Goal: Task Accomplishment & Management: Manage account settings

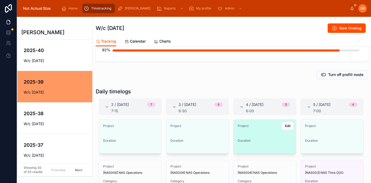
scroll to position [59, 0]
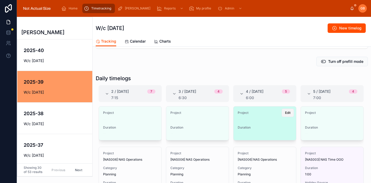
click at [288, 115] on button "Edit" at bounding box center [287, 113] width 12 height 8
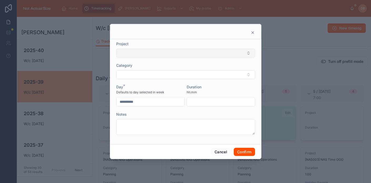
click at [191, 53] on button "Select Button" at bounding box center [185, 53] width 139 height 9
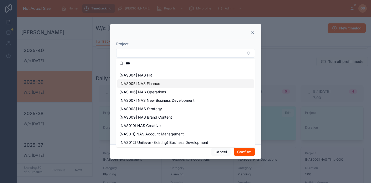
scroll to position [44, 0]
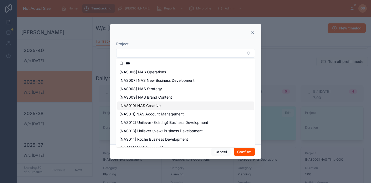
type input "***"
click at [150, 106] on span "[NAS010] NAS Creative" at bounding box center [139, 105] width 41 height 5
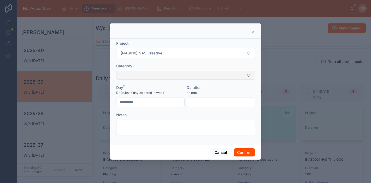
click at [180, 75] on button "Select Button" at bounding box center [185, 75] width 139 height 9
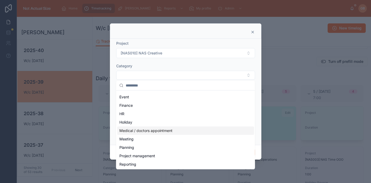
scroll to position [49, 0]
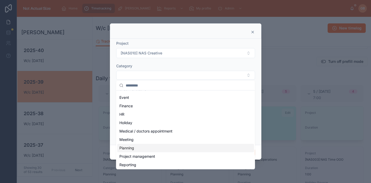
click at [139, 147] on div "Planning" at bounding box center [185, 148] width 137 height 8
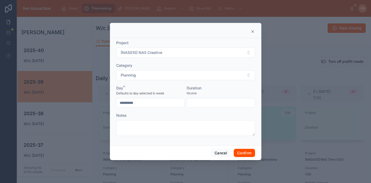
click at [199, 102] on input "text" at bounding box center [221, 102] width 68 height 7
type input "****"
click at [250, 154] on button "Confirm" at bounding box center [244, 153] width 21 height 8
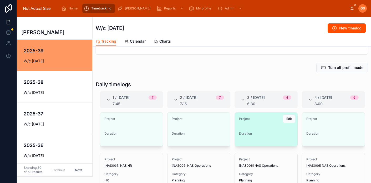
scroll to position [55, 0]
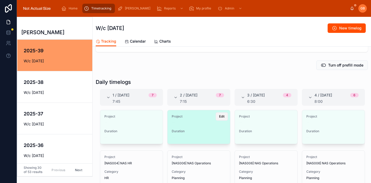
click at [220, 118] on span "Edit" at bounding box center [222, 116] width 6 height 4
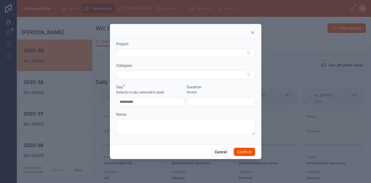
click at [251, 33] on icon at bounding box center [252, 32] width 4 height 4
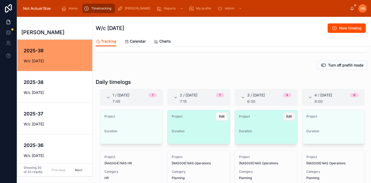
click at [292, 116] on button "Edit" at bounding box center [289, 116] width 12 height 8
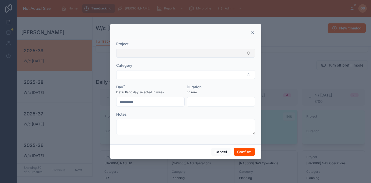
click at [165, 51] on button "Select Button" at bounding box center [185, 53] width 139 height 9
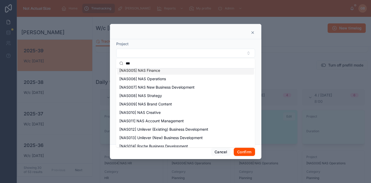
scroll to position [39, 0]
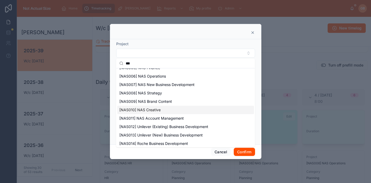
type input "***"
click at [156, 110] on span "[NAS010] NAS Creative" at bounding box center [139, 109] width 41 height 5
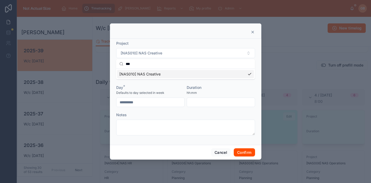
scroll to position [0, 0]
click at [204, 78] on button "Select Button" at bounding box center [185, 75] width 139 height 9
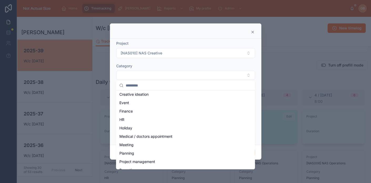
scroll to position [43, 0]
click at [147, 153] on div "Planning" at bounding box center [185, 153] width 137 height 8
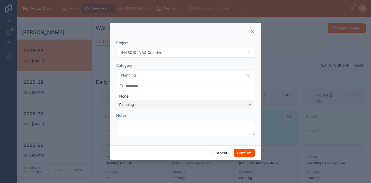
scroll to position [0, 0]
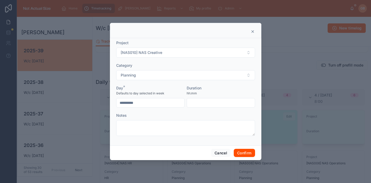
click at [206, 103] on input "text" at bounding box center [221, 102] width 68 height 7
type input "****"
click at [246, 151] on button "Confirm" at bounding box center [244, 153] width 21 height 8
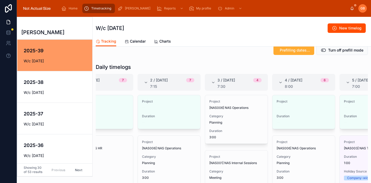
scroll to position [0, 69]
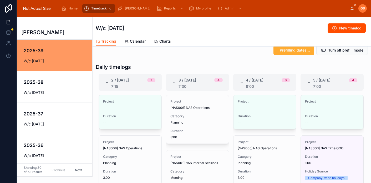
click at [244, 55] on div "Prefilling dates… Turn off prefill mode" at bounding box center [232, 50] width 278 height 14
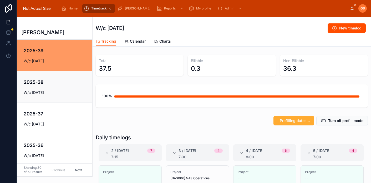
scroll to position [0, 0]
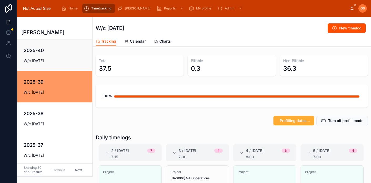
click at [62, 50] on h4 "2025-40" at bounding box center [58, 50] width 69 height 7
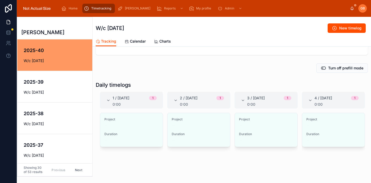
scroll to position [59, 0]
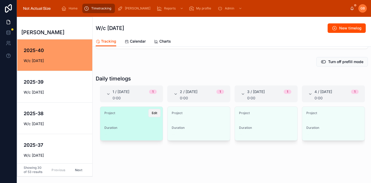
click at [153, 113] on span "Edit" at bounding box center [155, 113] width 6 height 4
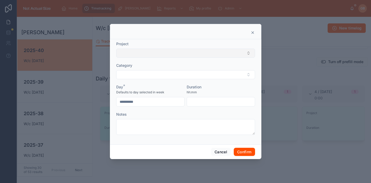
click at [173, 54] on button "Select Button" at bounding box center [185, 53] width 139 height 9
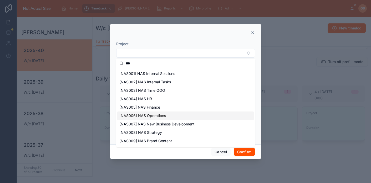
type input "***"
click at [158, 116] on span "[NAS006] NAS Operations" at bounding box center [142, 115] width 47 height 5
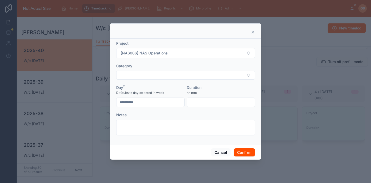
click at [183, 80] on form "**********" at bounding box center [185, 91] width 139 height 100
click at [182, 74] on button "Select Button" at bounding box center [185, 75] width 139 height 9
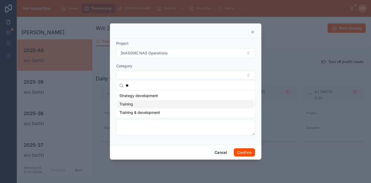
type input "**"
click at [175, 107] on div "Training" at bounding box center [185, 104] width 137 height 8
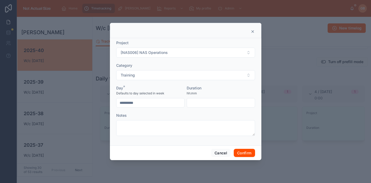
click at [197, 98] on div at bounding box center [221, 102] width 68 height 9
click at [197, 102] on input "text" at bounding box center [221, 102] width 68 height 7
type input "****"
click at [249, 151] on button "Confirm" at bounding box center [244, 153] width 21 height 8
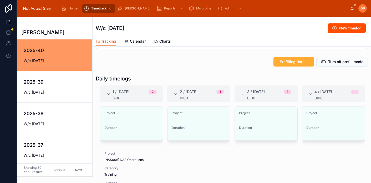
click at [0, 0] on span "Edit" at bounding box center [0, 0] width 0 height 0
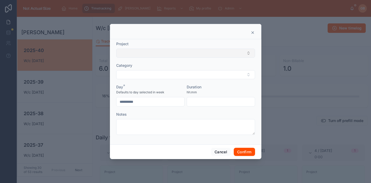
click at [157, 52] on button "Select Button" at bounding box center [185, 53] width 139 height 9
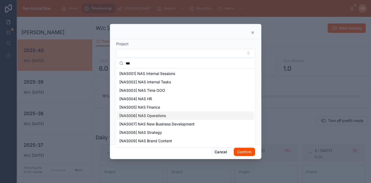
type input "***"
click at [149, 119] on div "[NAS006] NAS Operations" at bounding box center [185, 115] width 137 height 8
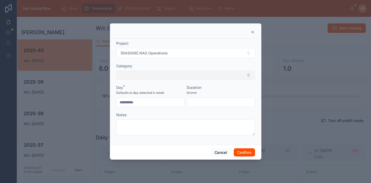
click at [146, 76] on button "Select Button" at bounding box center [185, 75] width 139 height 9
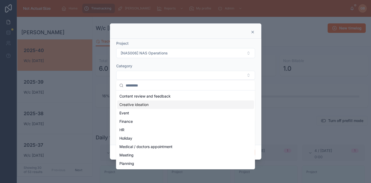
scroll to position [37, 0]
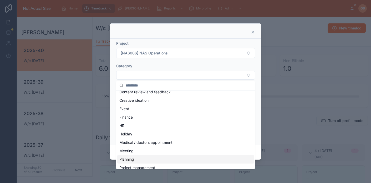
click at [137, 160] on div "Planning" at bounding box center [185, 159] width 137 height 8
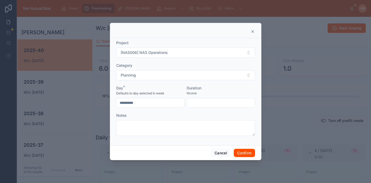
click at [218, 106] on input "text" at bounding box center [221, 102] width 68 height 7
type input "****"
click at [244, 153] on button "Confirm" at bounding box center [244, 153] width 21 height 8
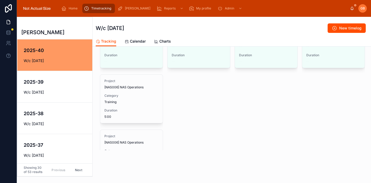
scroll to position [64, 0]
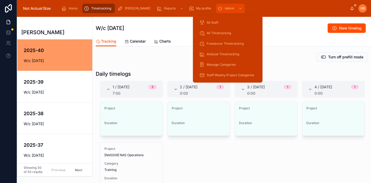
click at [231, 9] on span "Admin" at bounding box center [229, 8] width 9 height 4
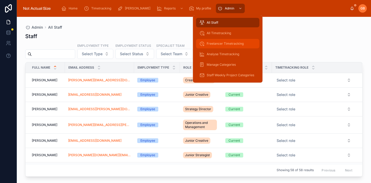
click at [225, 43] on span "Freelancer Timetracking" at bounding box center [225, 44] width 37 height 4
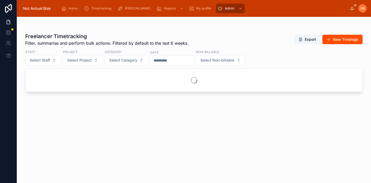
click at [172, 40] on span "Filter, summarise and perform bulk actions. Filtered by default to the last 6 w…" at bounding box center [106, 43] width 163 height 6
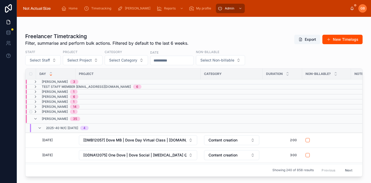
click at [36, 111] on icon at bounding box center [35, 112] width 4 height 4
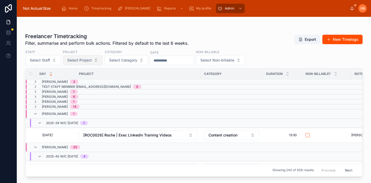
click at [86, 62] on span "Select Project" at bounding box center [79, 60] width 24 height 5
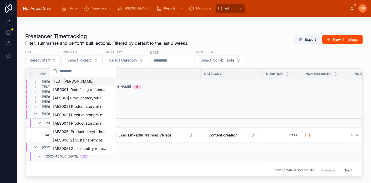
click at [80, 72] on input "text" at bounding box center [85, 70] width 53 height 9
type input "****"
click at [85, 122] on span "[ROC0033] Roche | LinkedIn Executive Programme | Programme Expansion" at bounding box center [79, 123] width 53 height 5
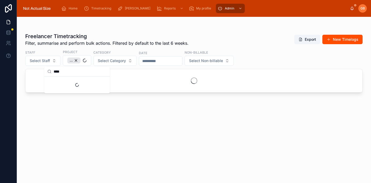
click at [262, 43] on div "Freelancer Timetracking Filter, summarise and perform bulk actions. Filtered by…" at bounding box center [193, 40] width 337 height 14
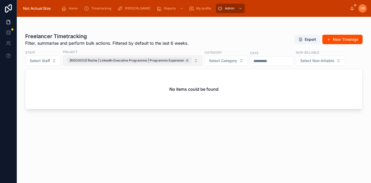
click at [187, 59] on div "[ROC0033] Roche | LinkedIn Executive Programme | Programme Expansion" at bounding box center [129, 61] width 124 height 6
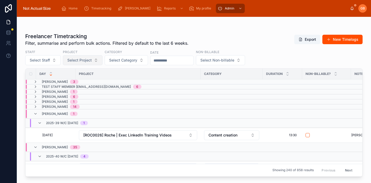
click at [82, 59] on span "Select Project" at bounding box center [79, 60] width 24 height 5
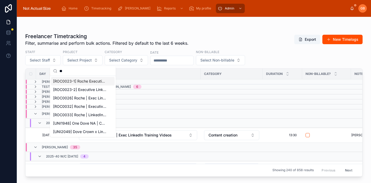
type input "*"
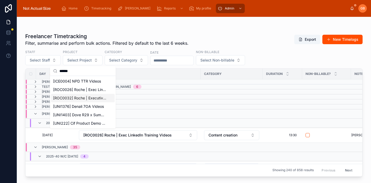
type input "******"
click at [86, 97] on span "[ROC0032] Roche | Executive LinkedIn Training Videos Production" at bounding box center [79, 97] width 53 height 5
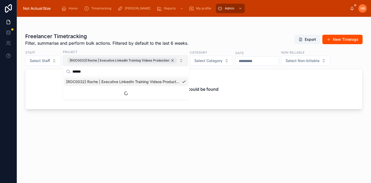
click at [175, 60] on div "[ROC0032] Roche | Executive LinkedIn Training Videos Production" at bounding box center [122, 61] width 110 height 6
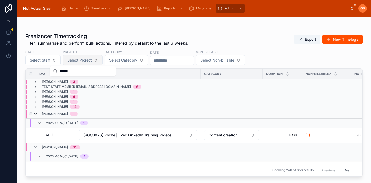
click at [35, 115] on icon at bounding box center [35, 114] width 4 height 4
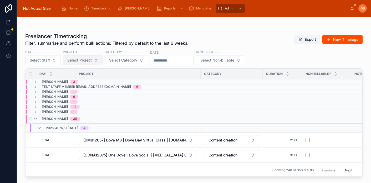
click at [35, 115] on div "Greg Hummell 35" at bounding box center [56, 119] width 47 height 8
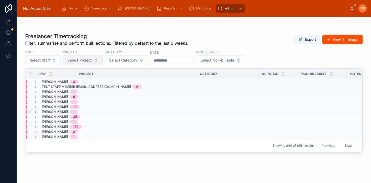
click at [35, 112] on icon at bounding box center [35, 112] width 4 height 4
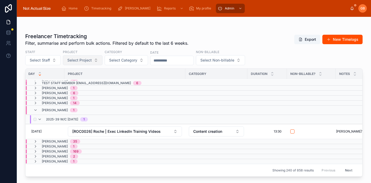
scroll to position [4, 0]
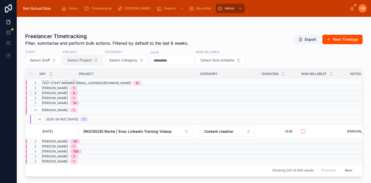
click at [37, 92] on icon at bounding box center [35, 93] width 4 height 4
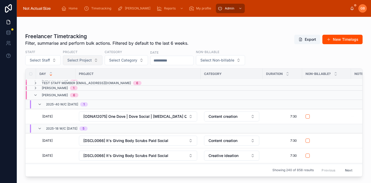
click at [37, 92] on div "Mathilde Lopez 6" at bounding box center [55, 95] width 45 height 8
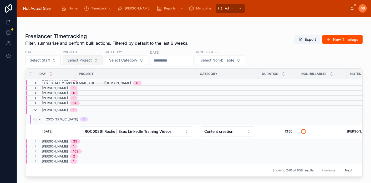
click at [88, 119] on span "1" at bounding box center [84, 119] width 8 height 4
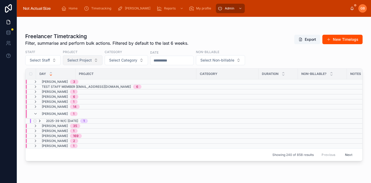
click at [40, 121] on icon at bounding box center [40, 121] width 4 height 4
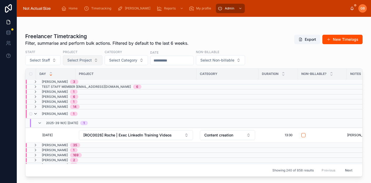
click at [37, 114] on icon at bounding box center [35, 114] width 4 height 4
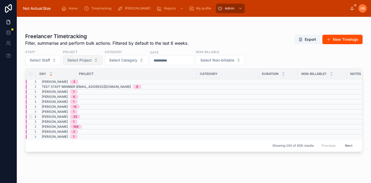
click at [36, 117] on icon at bounding box center [35, 117] width 4 height 4
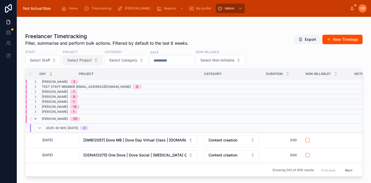
click at [36, 118] on icon at bounding box center [35, 119] width 4 height 4
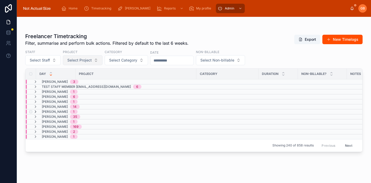
click at [35, 112] on icon at bounding box center [35, 112] width 4 height 4
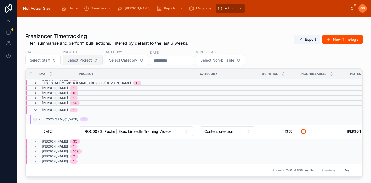
scroll to position [2, 0]
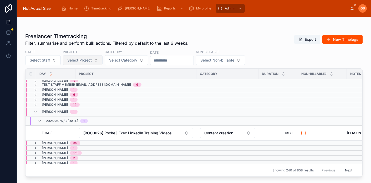
click at [156, 62] on input "text" at bounding box center [171, 60] width 43 height 7
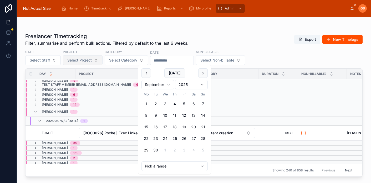
click at [170, 87] on html "Home Timetracking Project Runway Reports My profile Admin GB Greta Butkeviciute…" at bounding box center [185, 91] width 371 height 183
click at [292, 56] on div "Staff Select Staff Project Select Project Category Select Category Date Non-bil…" at bounding box center [193, 57] width 337 height 16
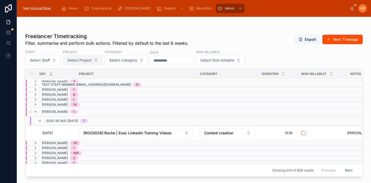
click at [38, 112] on div "Harry French 1" at bounding box center [55, 111] width 44 height 8
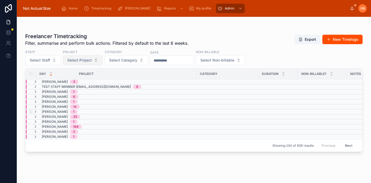
click at [39, 112] on div "Harry French 1" at bounding box center [55, 112] width 44 height 4
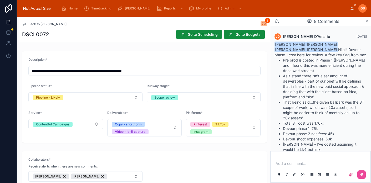
scroll to position [250, 0]
